Goal: Communication & Community: Connect with others

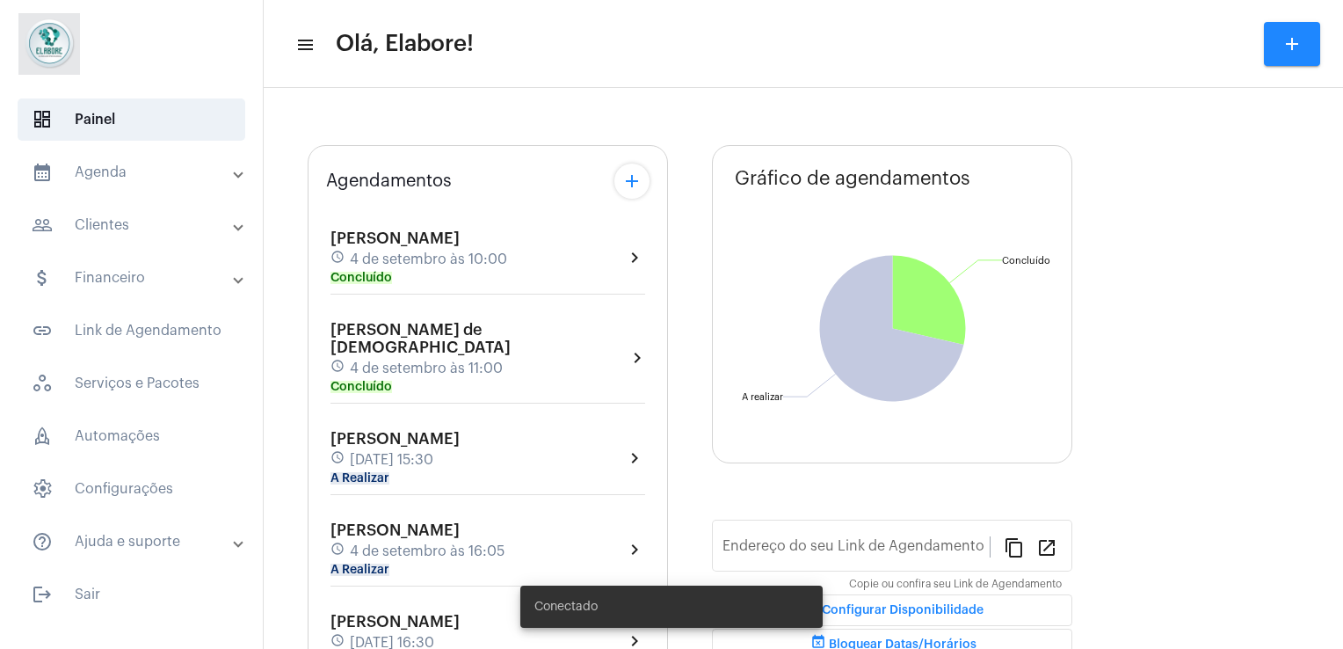
type input "[URL][DOMAIN_NAME]"
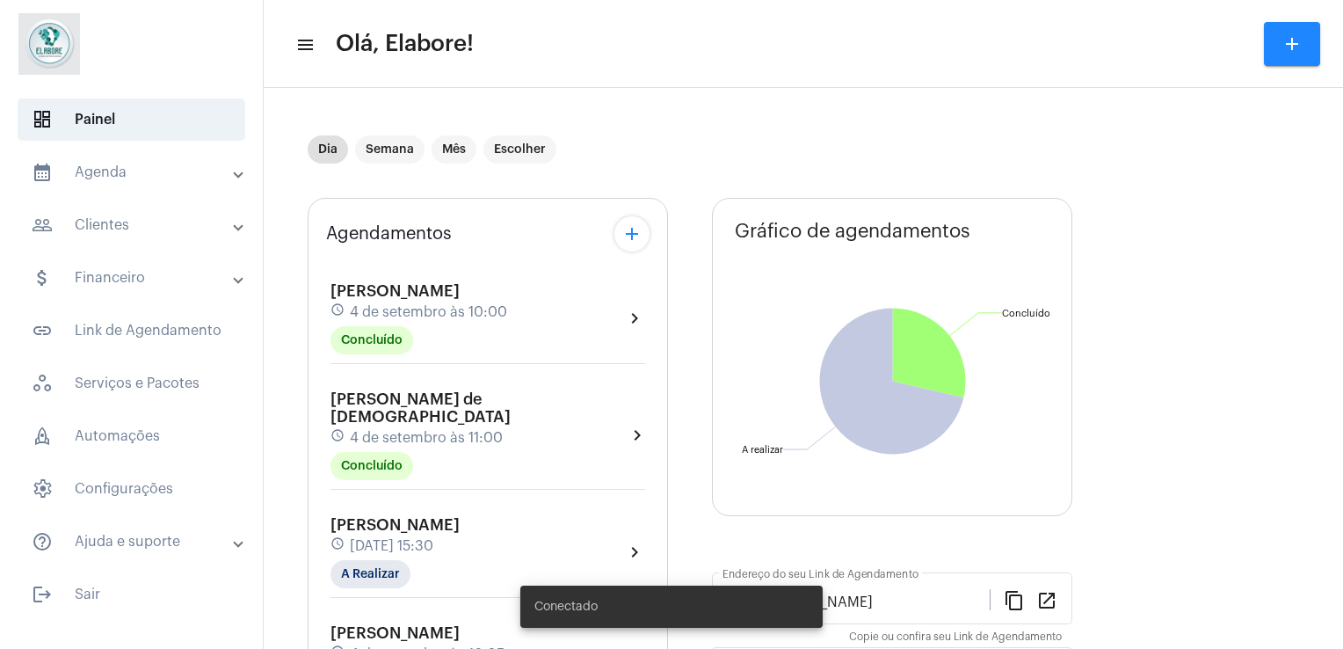
click at [441, 543] on div "[PERSON_NAME] schedule [DATE] 15:30 A Realizar" at bounding box center [394, 552] width 129 height 72
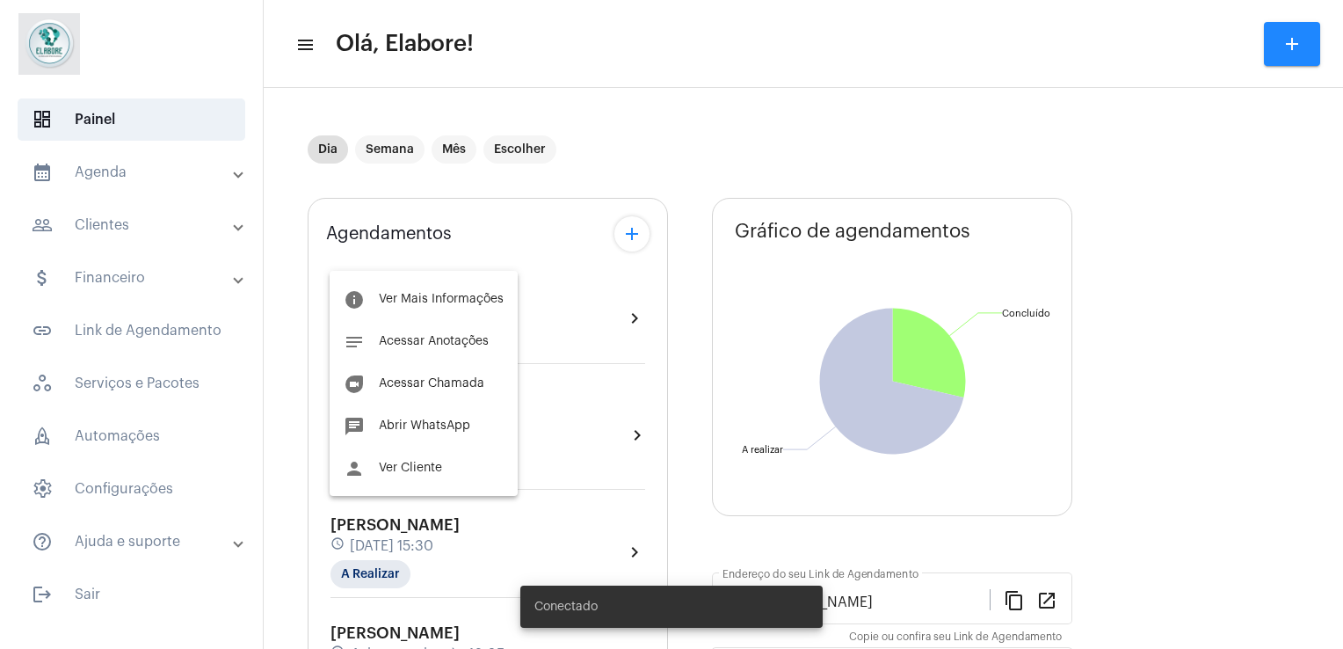
click at [1244, 294] on div at bounding box center [671, 324] width 1343 height 649
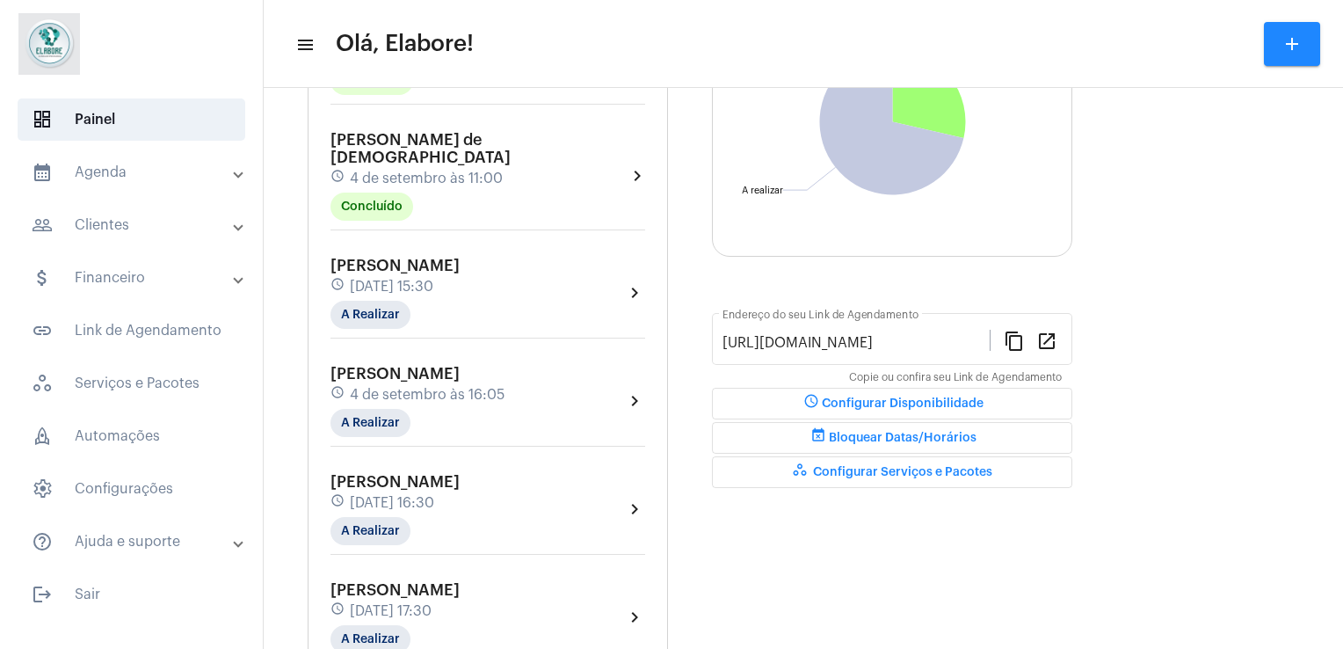
scroll to position [268, 0]
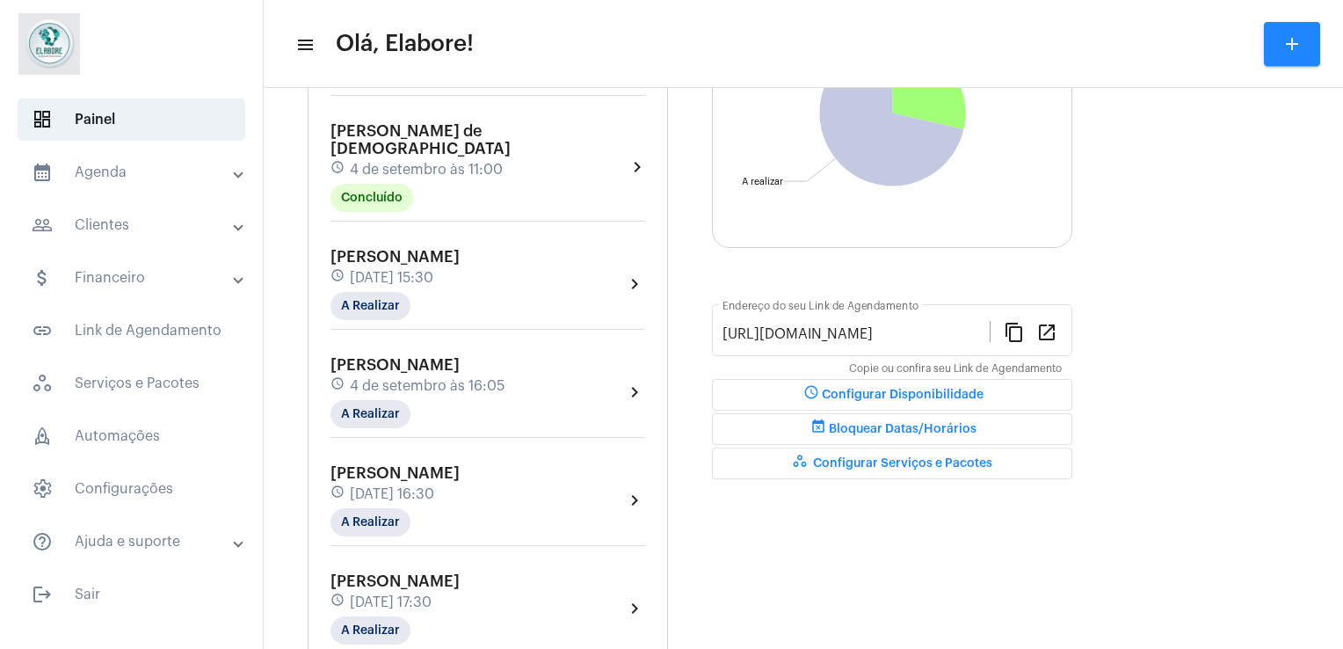
click at [504, 365] on div "[PERSON_NAME] schedule [DATE] 16:05 A Realizar" at bounding box center [417, 392] width 174 height 72
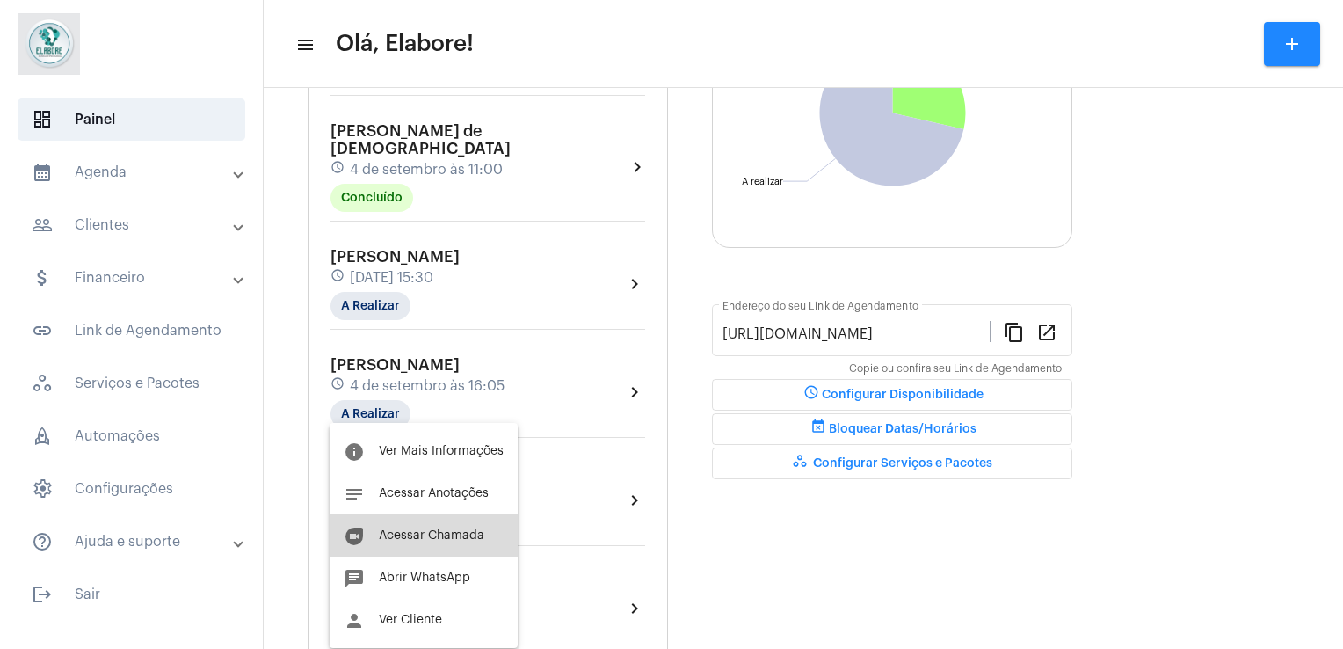
click at [467, 533] on span "Acessar Chamada" at bounding box center [431, 535] width 105 height 12
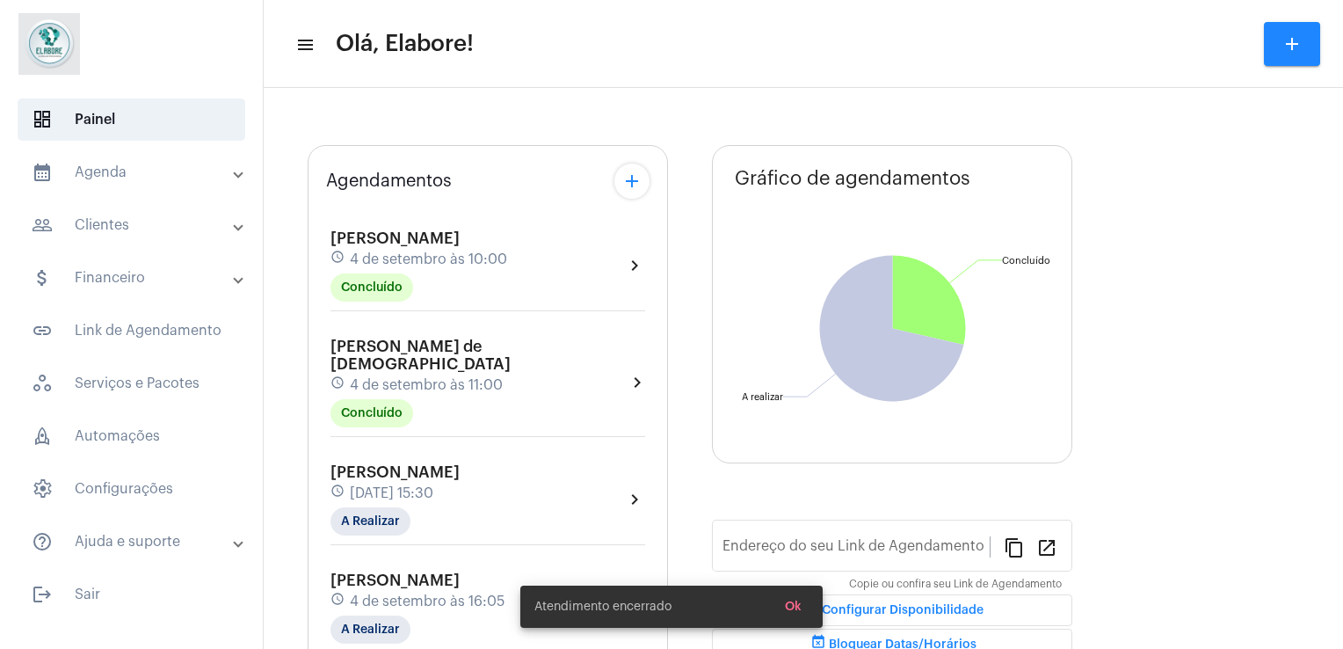
type input "[URL][DOMAIN_NAME]"
